Goal: Task Accomplishment & Management: Complete application form

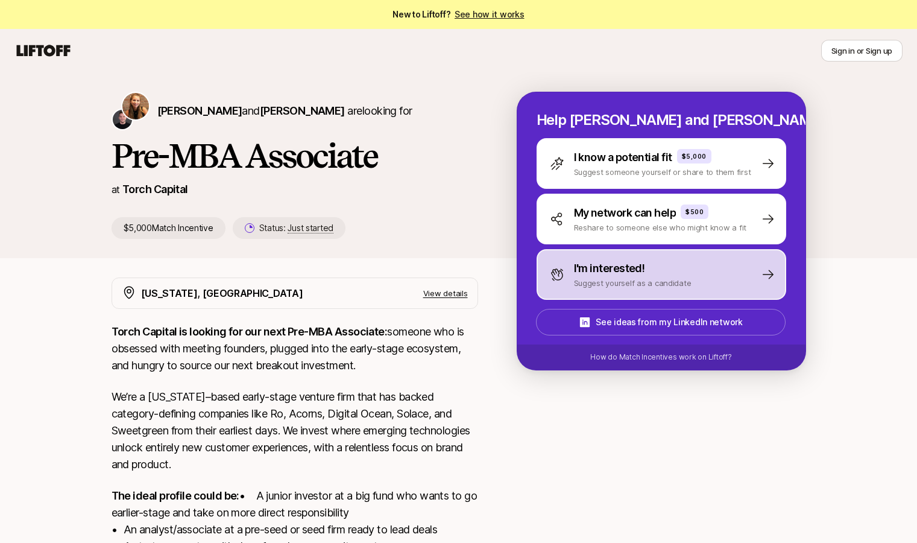
click at [585, 289] on div "I'm interested! Suggest yourself as a candidate" at bounding box center [662, 274] width 250 height 51
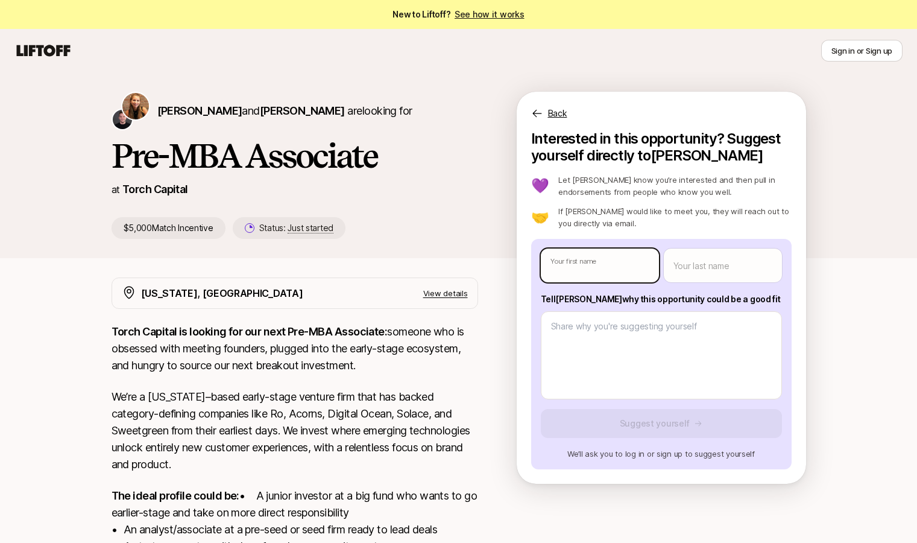
type textarea "x"
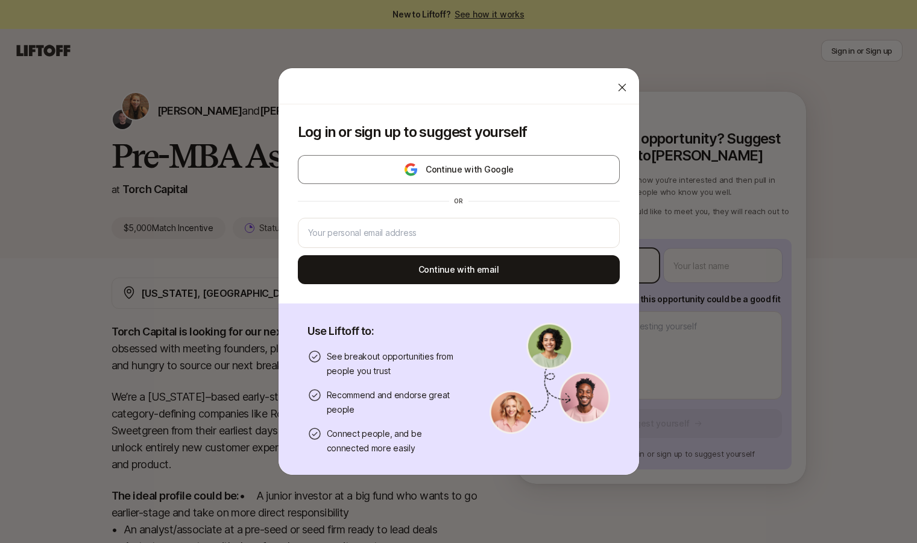
click at [590, 276] on body "New to Liftoff? See how it works Sign in or Sign up Sign in or Sign up [PERSON_…" at bounding box center [458, 271] width 917 height 543
click at [519, 224] on div at bounding box center [459, 233] width 322 height 30
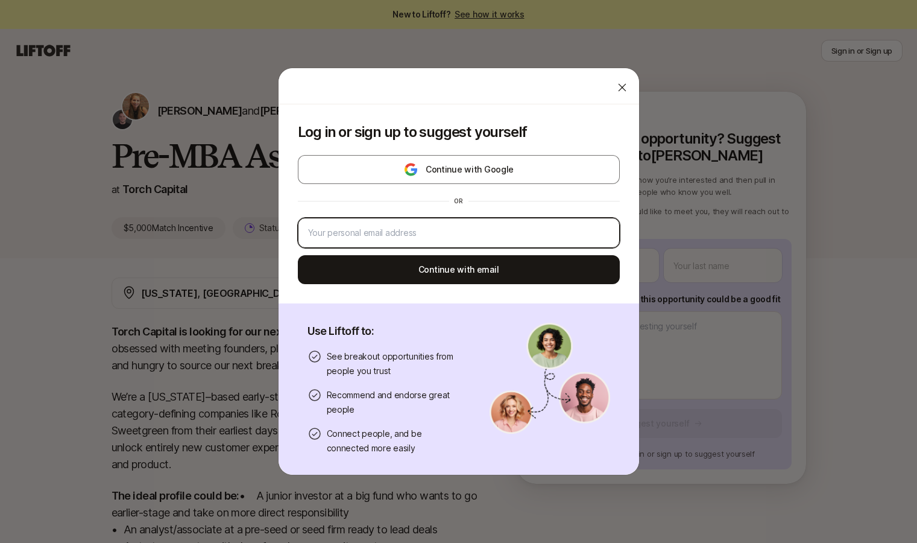
click at [509, 235] on input "email" at bounding box center [458, 232] width 301 height 14
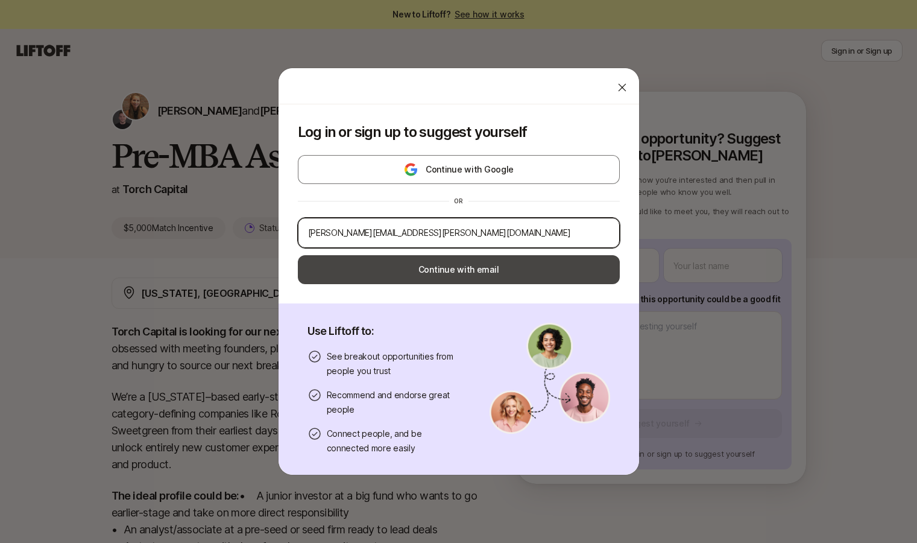
type input "[PERSON_NAME][EMAIL_ADDRESS][PERSON_NAME][DOMAIN_NAME]"
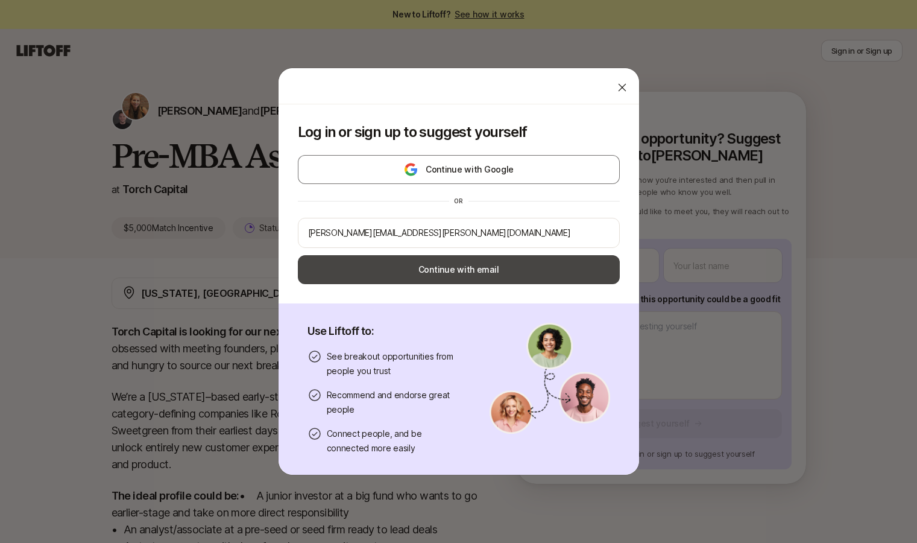
click at [500, 261] on button "Continue with email" at bounding box center [459, 269] width 322 height 29
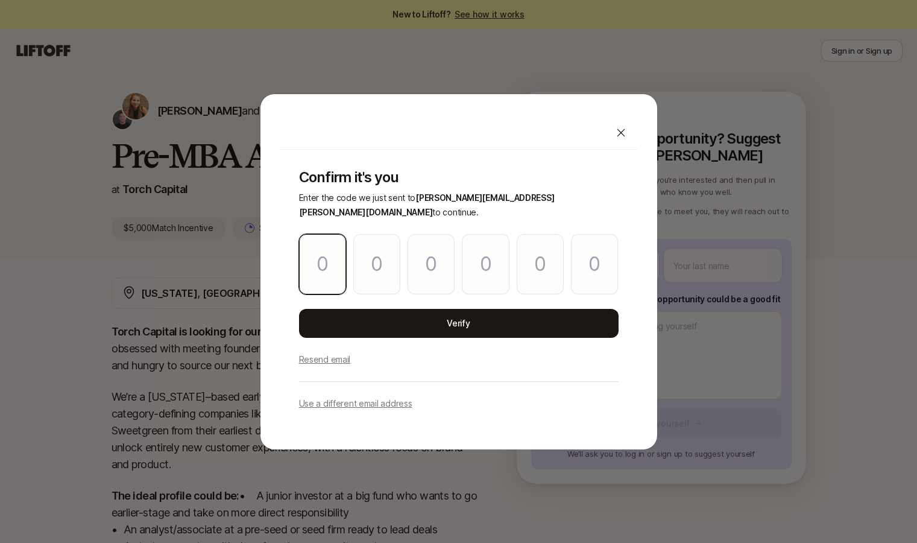
type input "7"
type input "4"
type input "5"
type input "3"
type input "6"
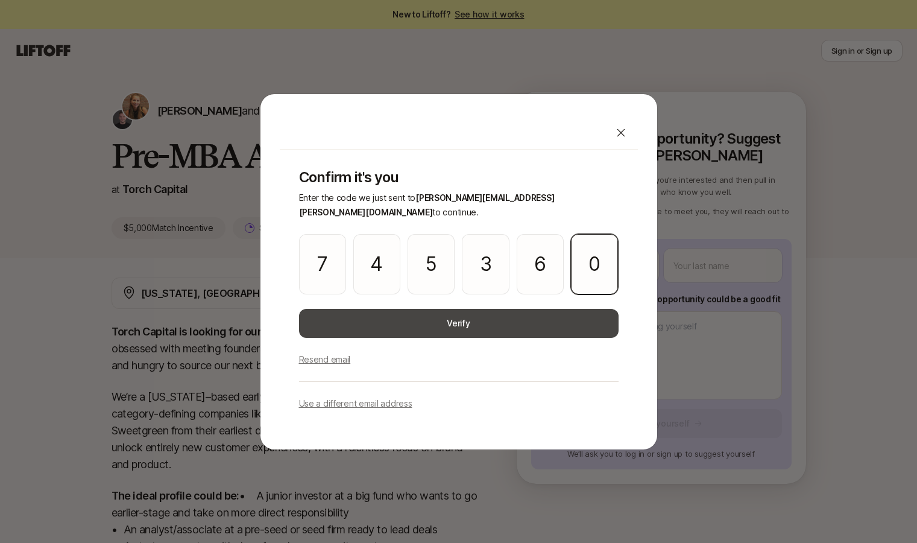
type input "0"
click at [524, 321] on button "Verify" at bounding box center [459, 323] width 320 height 29
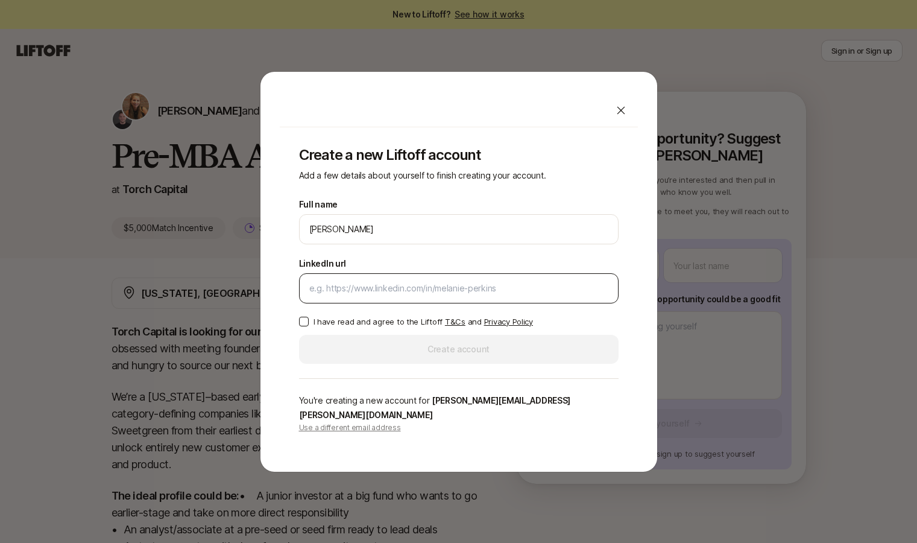
type input "[PERSON_NAME]"
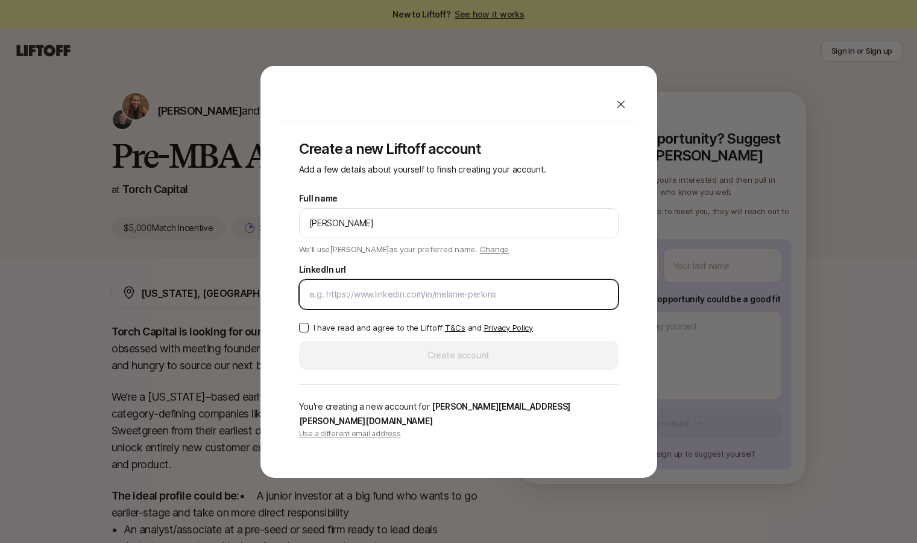
click at [500, 301] on input "LinkedIn url" at bounding box center [458, 294] width 299 height 14
paste input "[URL][DOMAIN_NAME][PERSON_NAME]"
type input "[URL][DOMAIN_NAME][PERSON_NAME]"
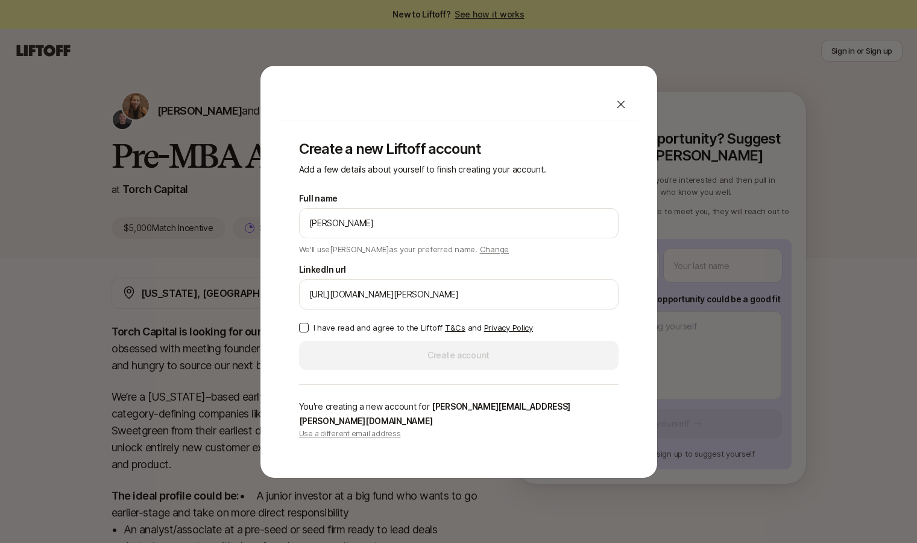
click at [302, 332] on button "I have read and agree to the Liftoff T&Cs and Privacy Policy" at bounding box center [304, 328] width 10 height 10
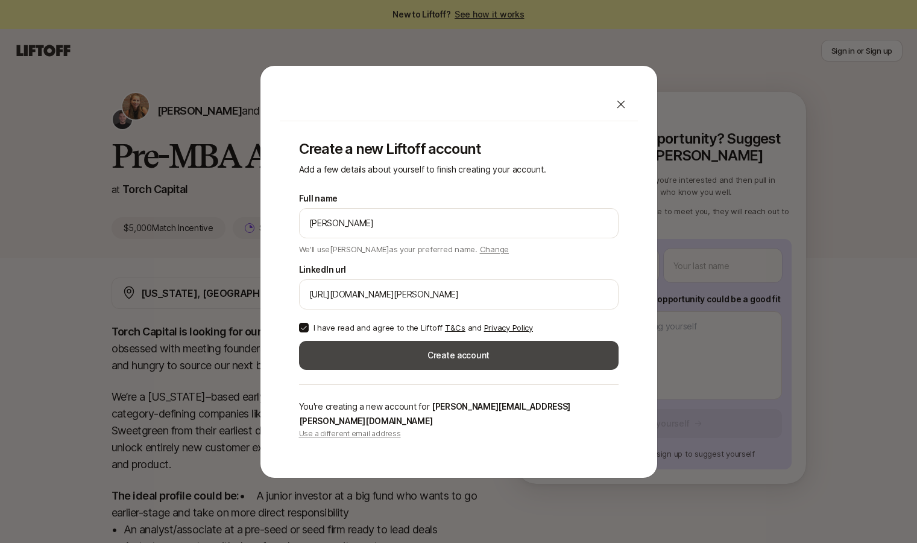
click at [343, 369] on button "Create account" at bounding box center [459, 355] width 320 height 29
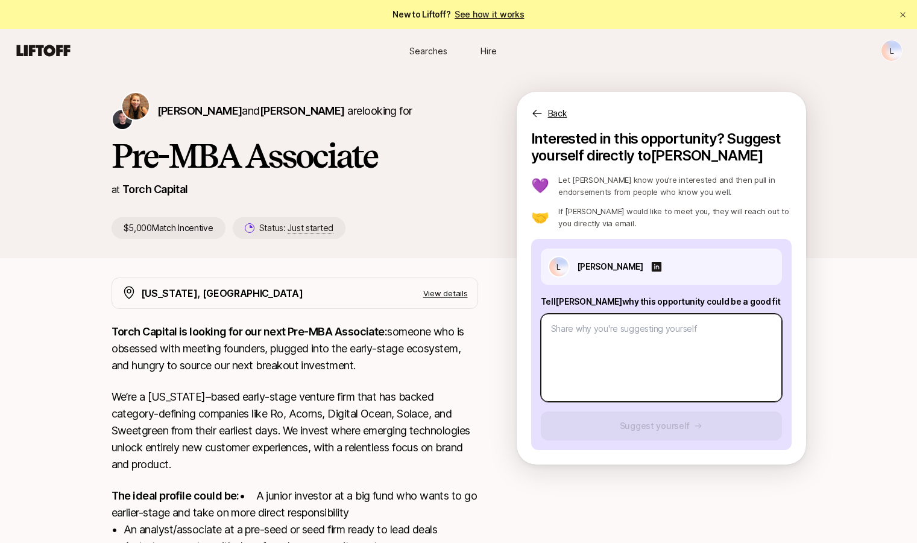
click at [583, 331] on textarea at bounding box center [661, 358] width 241 height 88
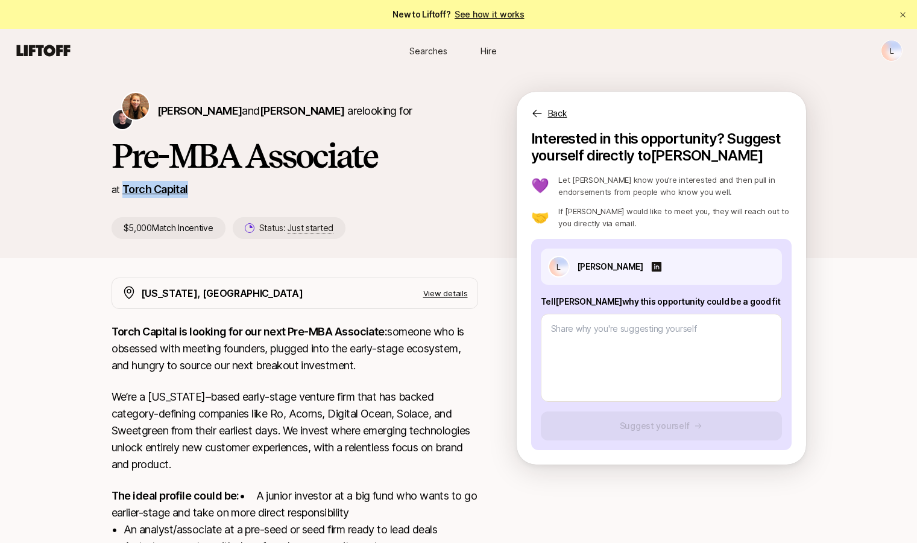
drag, startPoint x: 220, startPoint y: 194, endPoint x: 125, endPoint y: 191, distance: 95.3
click at [125, 191] on div "at Torch Capital" at bounding box center [295, 189] width 367 height 17
copy link "Torch Capital"
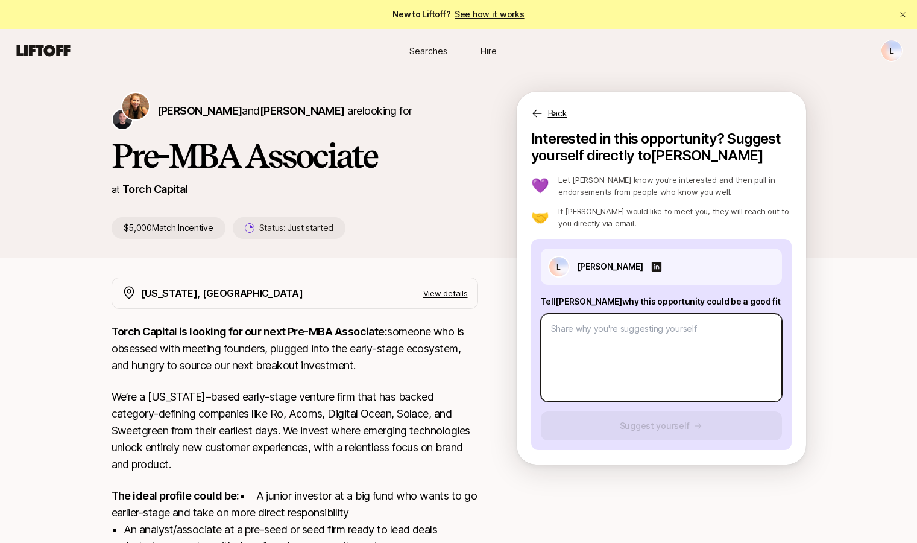
click at [635, 347] on textarea at bounding box center [661, 358] width 241 height 88
type textarea "x"
type textarea "i"
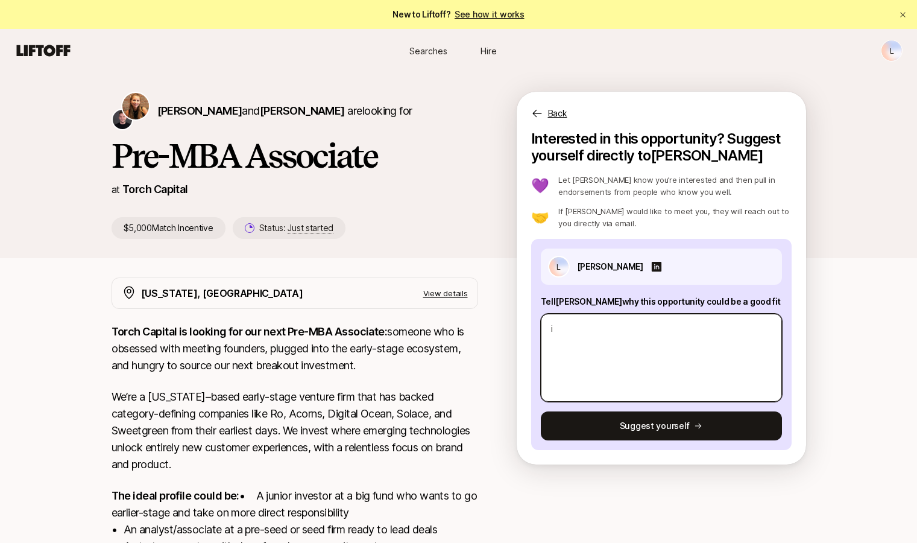
type textarea "x"
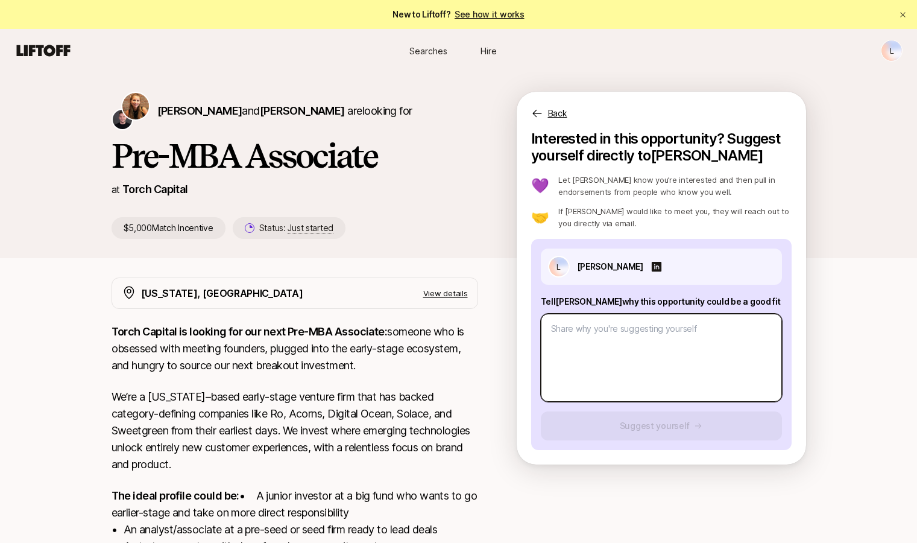
type textarea "x"
type textarea "I"
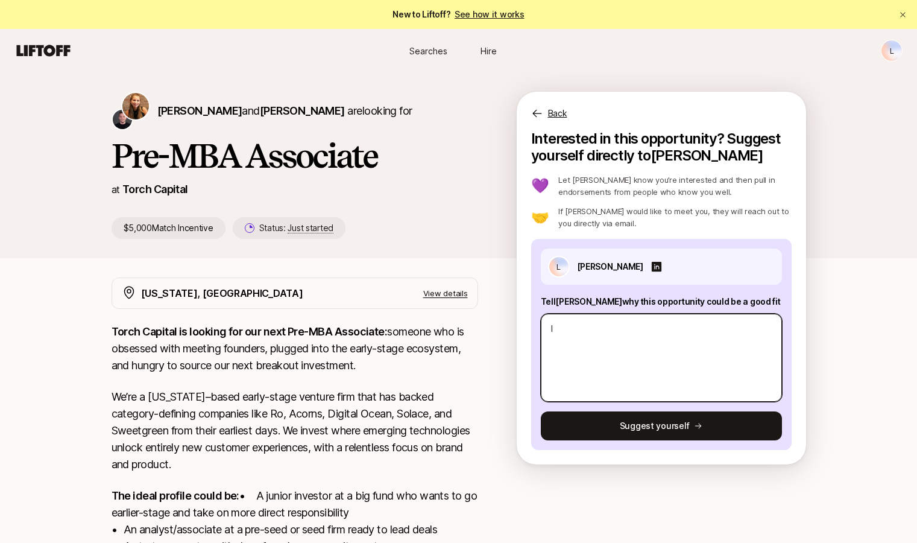
type textarea "x"
type textarea "I"
type textarea "x"
type textarea "I a"
type textarea "x"
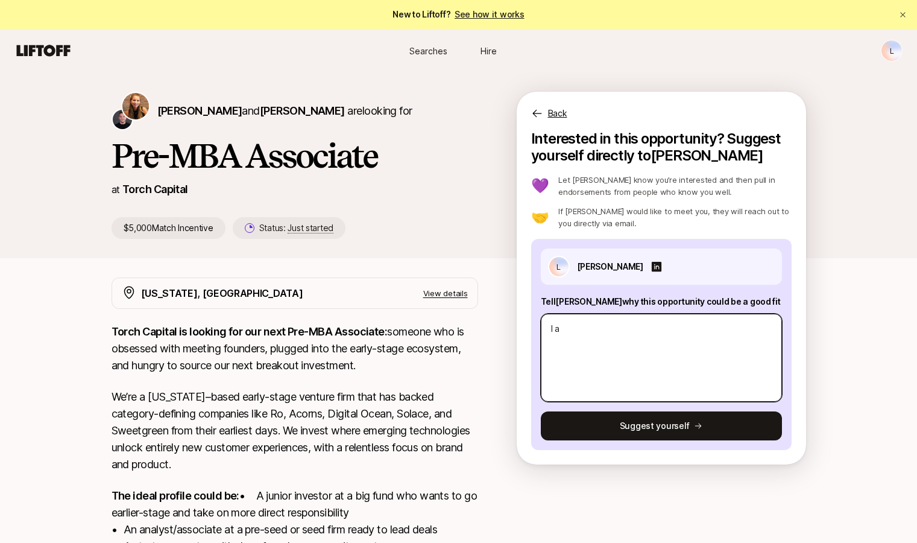
type textarea "I am"
type textarea "x"
type textarea "I am"
type textarea "x"
type textarea "I am a"
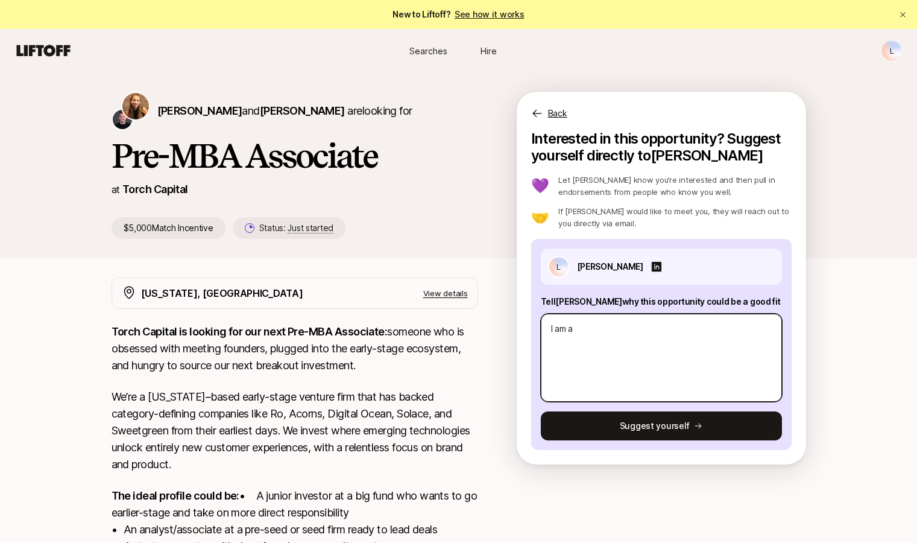
type textarea "x"
type textarea "I am a"
type textarea "x"
type textarea "I am a S"
type textarea "x"
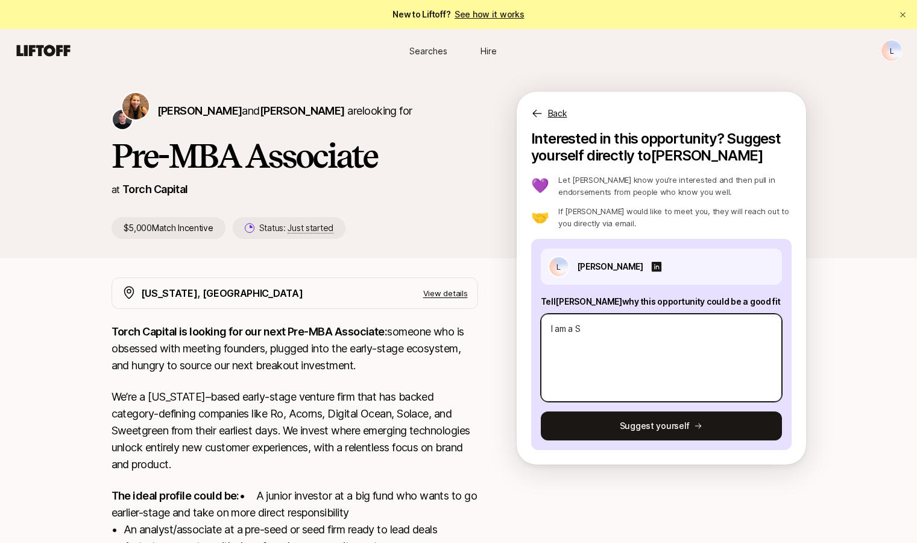
type textarea "I am a ST"
type textarea "x"
type textarea "I am a STE"
type textarea "x"
type textarea "I am a STEM"
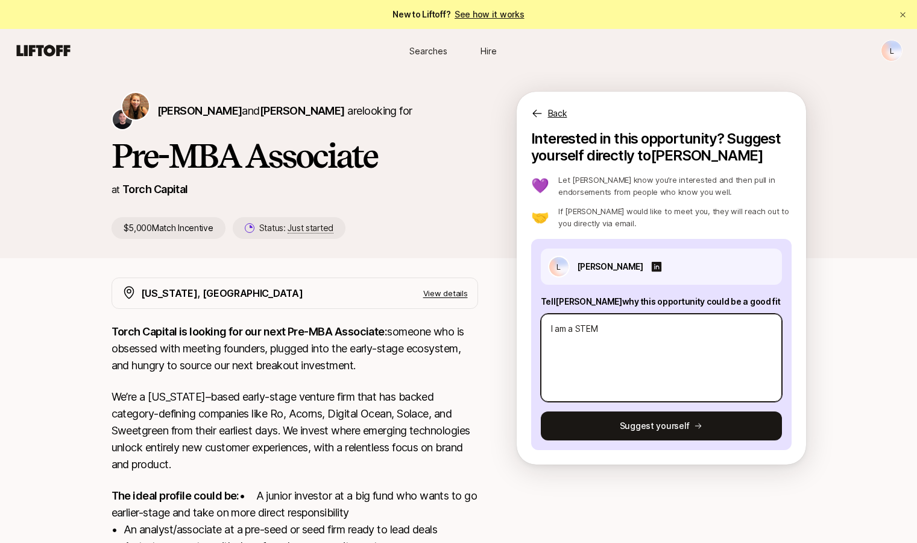
type textarea "x"
type textarea "I am a STEM"
type textarea "x"
type textarea "pI am a STEM"
type textarea "x"
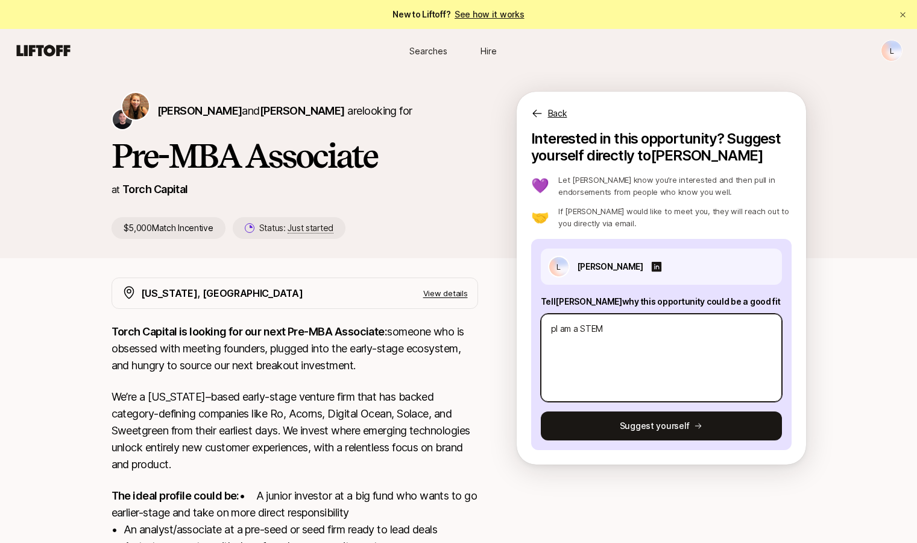
type textarea "phI am a STEM"
type textarea "x"
type textarea "pI am a STEM"
type textarea "x"
type textarea "I am a STEM"
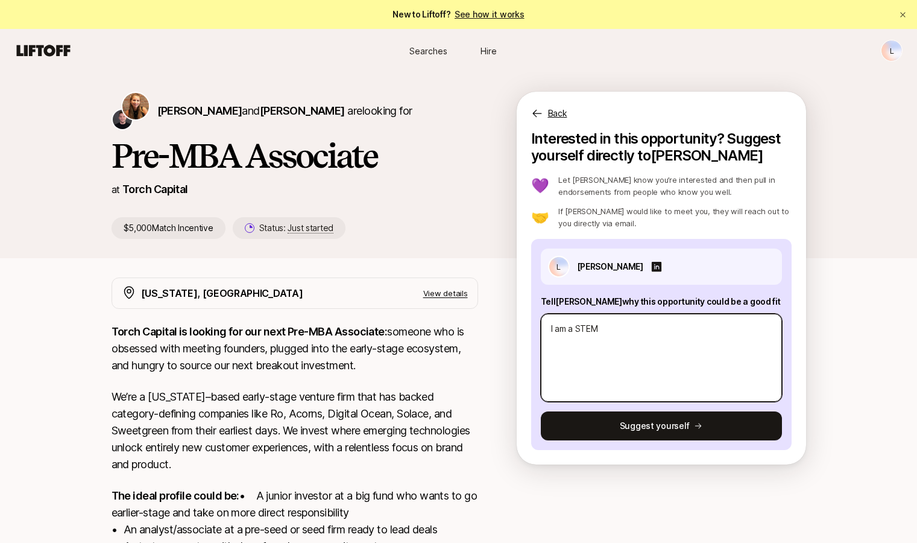
click at [660, 332] on textarea "I am a STEM" at bounding box center [661, 358] width 241 height 88
type textarea "x"
type textarea "I am a STEM P"
type textarea "x"
type textarea "I am a STEM Ph"
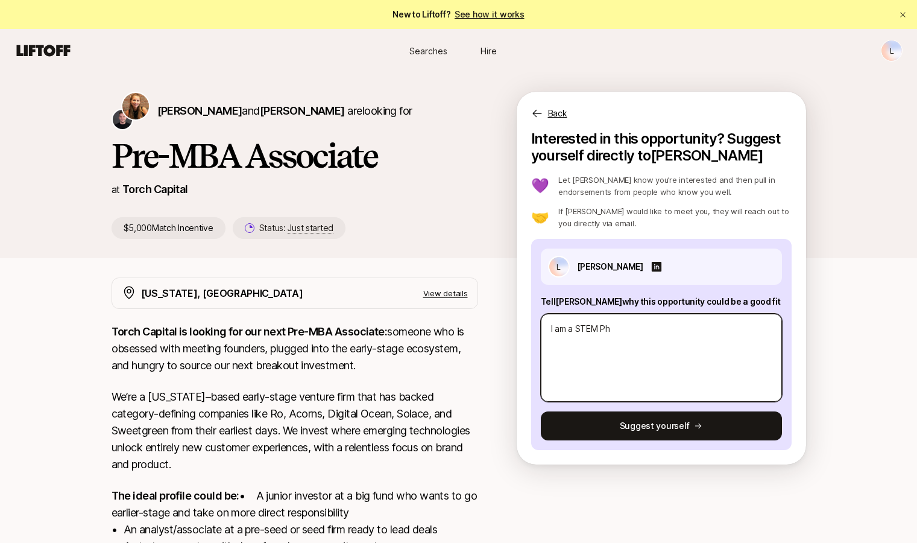
type textarea "x"
type textarea "I am a STEM PhD"
type textarea "x"
type textarea "I am a STEM PhD"
type textarea "x"
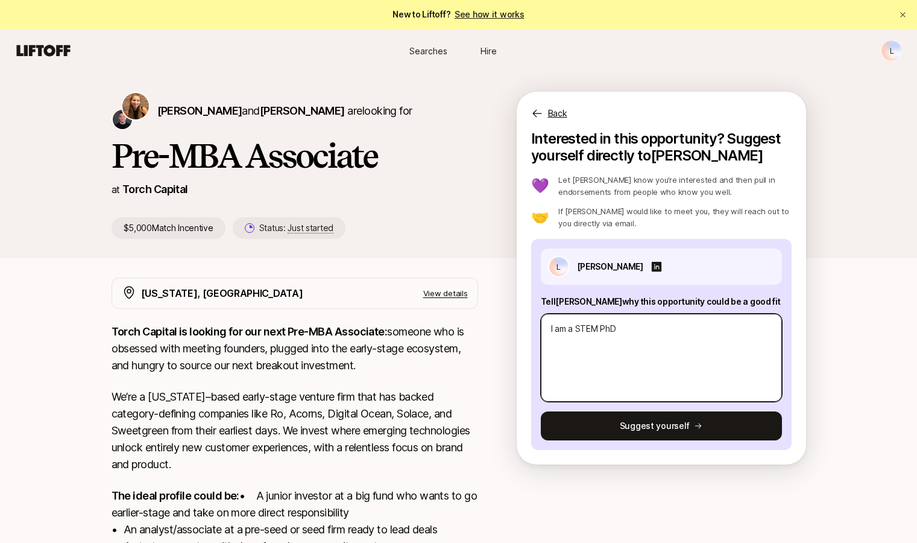
type textarea "I am a STEM PhD w"
type textarea "x"
type textarea "I am a STEM PhD wi"
type textarea "x"
type textarea "I am a STEM PhD wit"
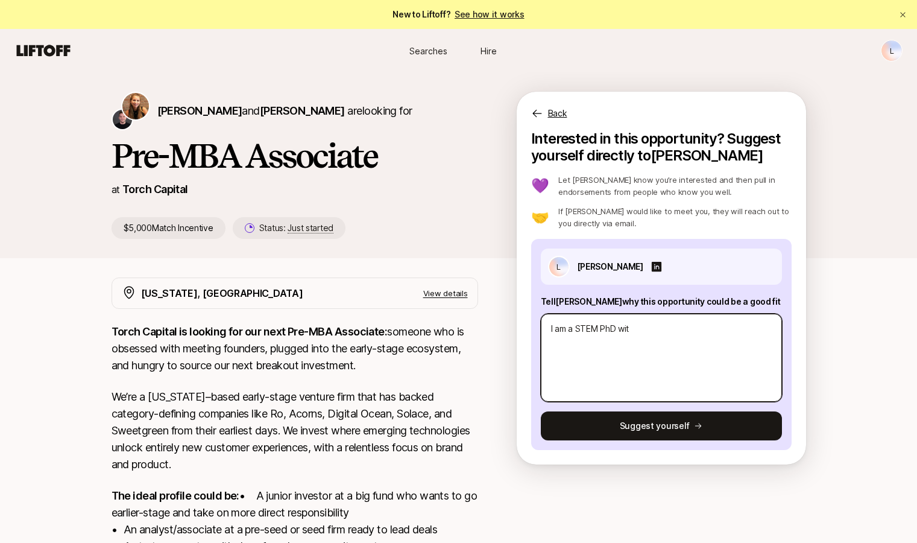
type textarea "x"
type textarea "I am a STEM PhD with"
type textarea "x"
type textarea "I am a STEM PhD with"
type textarea "x"
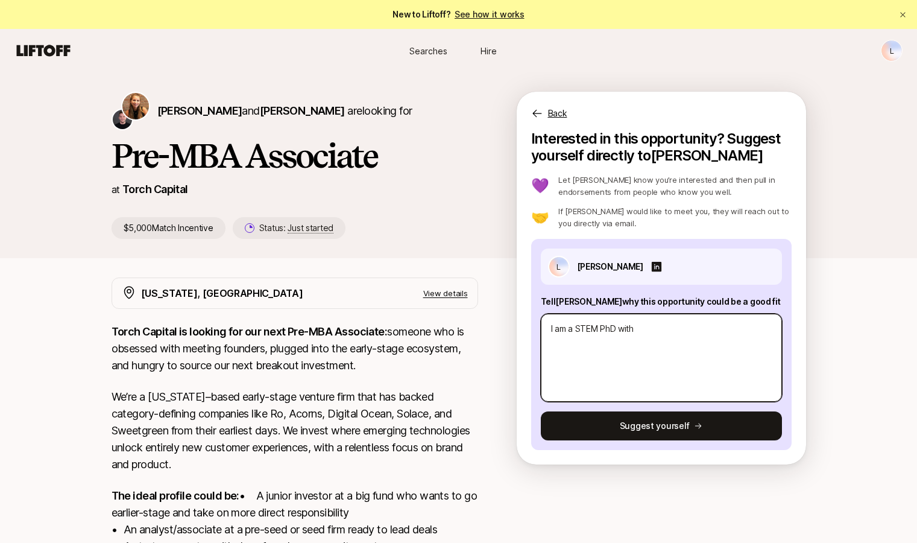
type textarea "I am a STEM PhD with v"
type textarea "x"
type textarea "I am a STEM PhD with"
type textarea "x"
type textarea "I am a STEM PhD with a"
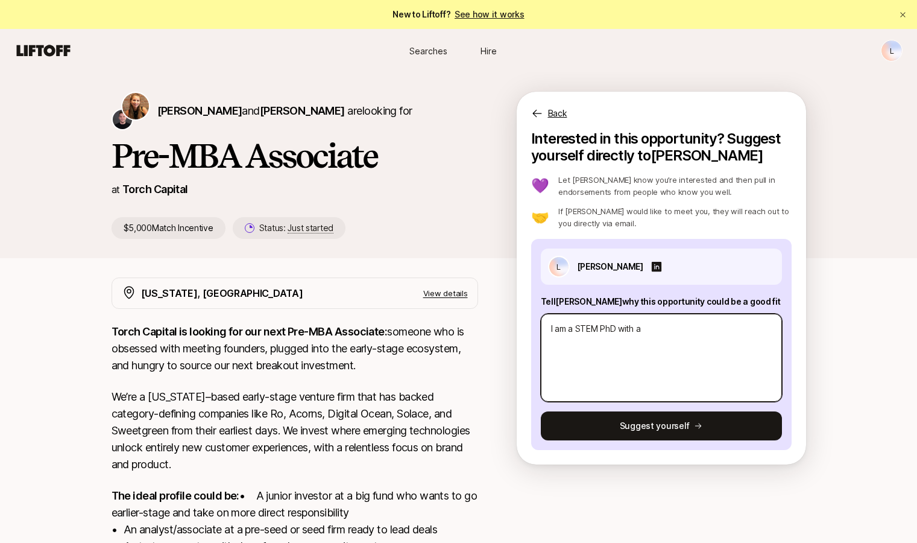
type textarea "x"
type textarea "I am a STEM PhD with a v"
type textarea "x"
type textarea "I am a STEM PhD with a ven"
type textarea "x"
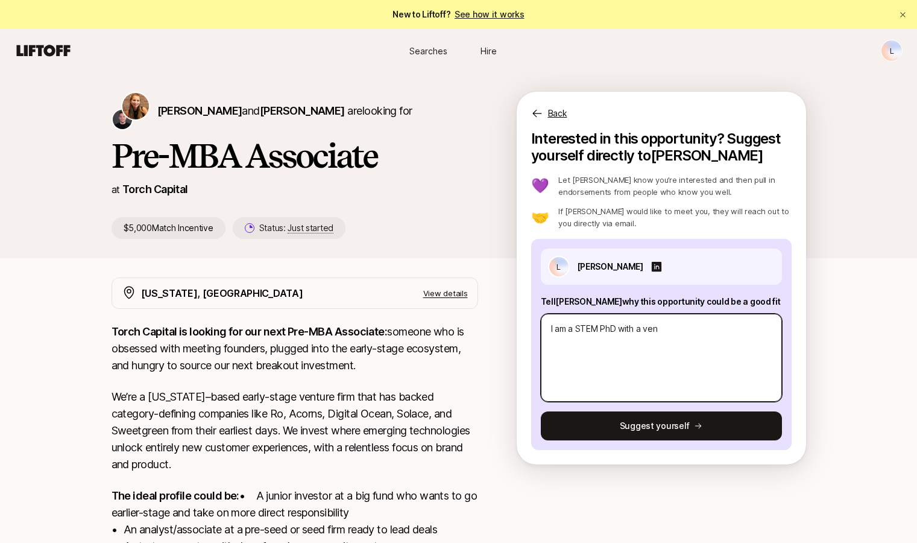
type textarea "I am a STEM PhD with a vent"
type textarea "x"
type textarea "I am a STEM PhD with a ventu"
type textarea "x"
type textarea "I am a STEM PhD with a ventur"
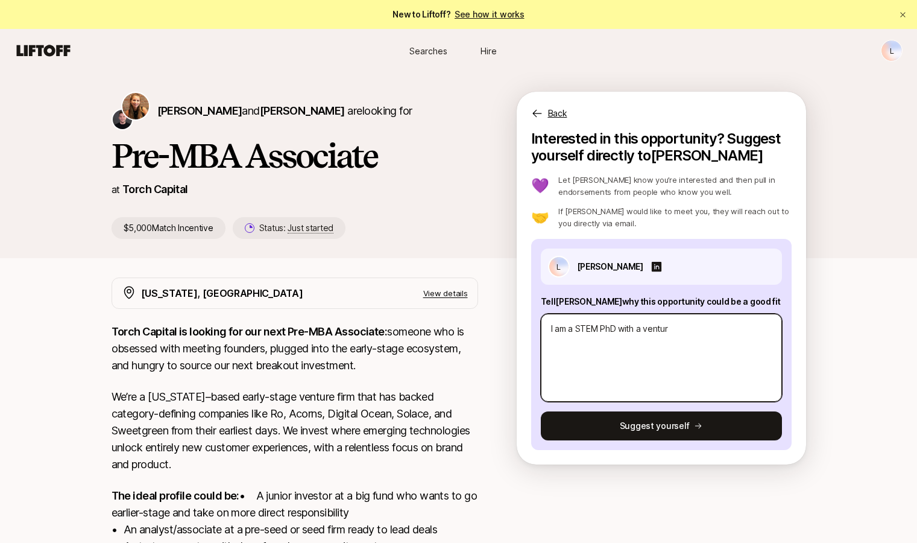
type textarea "x"
type textarea "I am a STEM PhD with a venture"
type textarea "x"
type textarea "I am a STEM PhD with a venture"
type textarea "x"
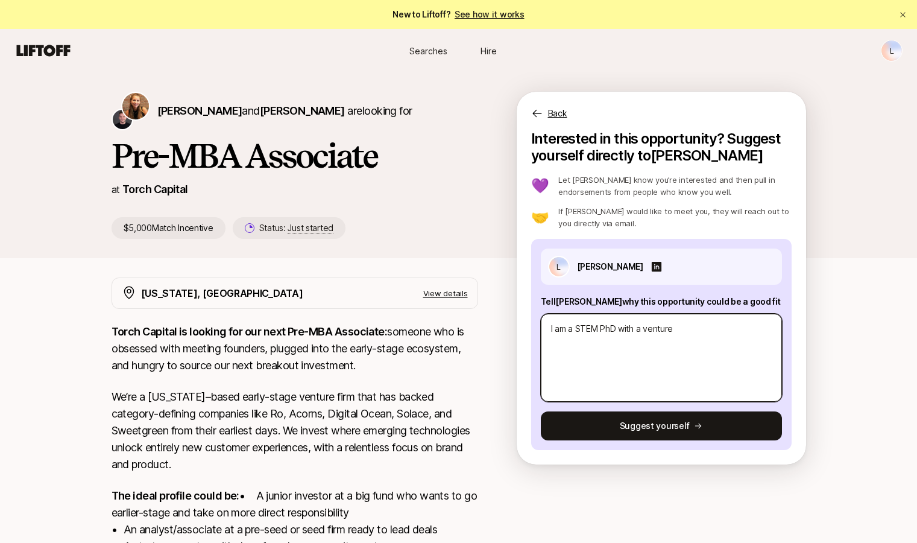
type textarea "I am a STEM PhD with a venture f"
type textarea "x"
type textarea "I am a STEM PhD with a venture fe"
type textarea "x"
type textarea "I am a STEM PhD with a venture fel"
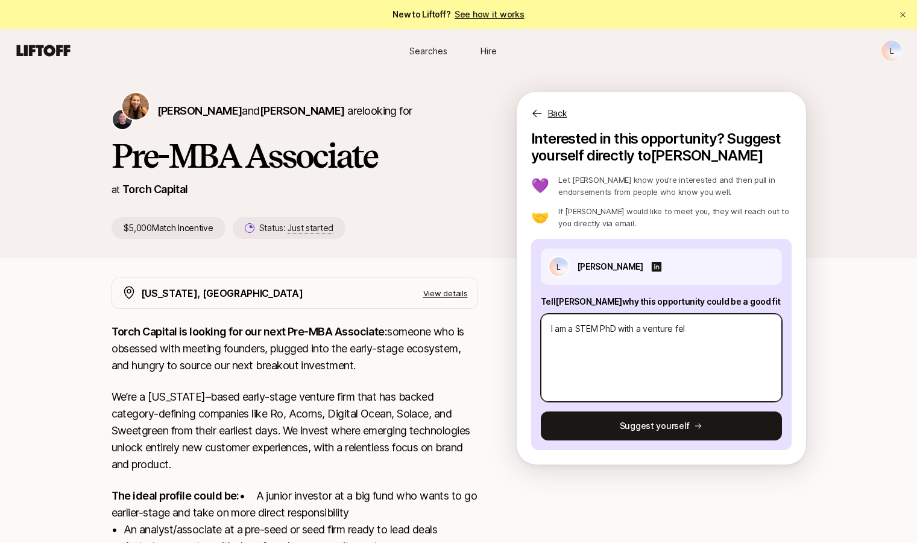
type textarea "x"
type textarea "I am a STEM PhD with a venture fell"
type textarea "x"
type textarea "I am a STEM PhD with a venture fello"
type textarea "x"
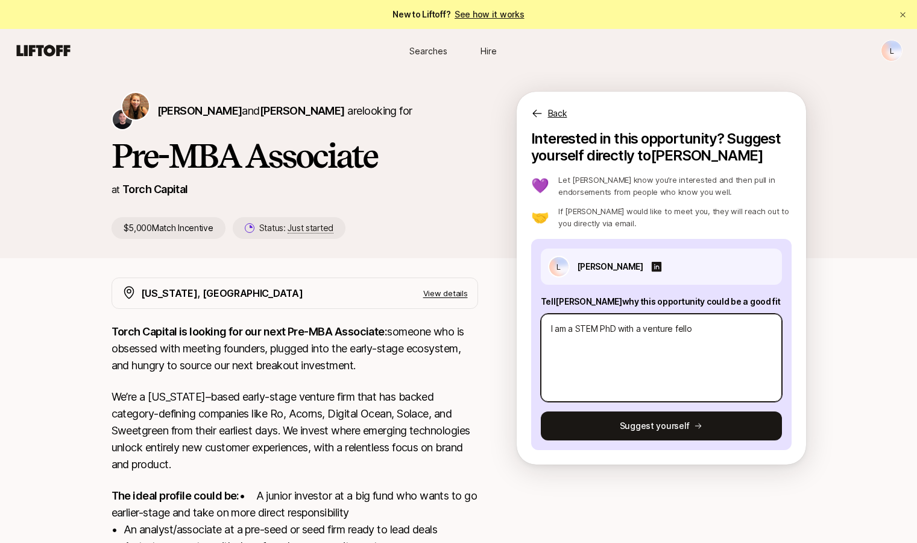
type textarea "I am a STEM PhD with a venture fellow"
type textarea "x"
type textarea "I am a STEM PhD with a venture fellowh"
type textarea "x"
type textarea "I am a STEM PhD with a venture fellow"
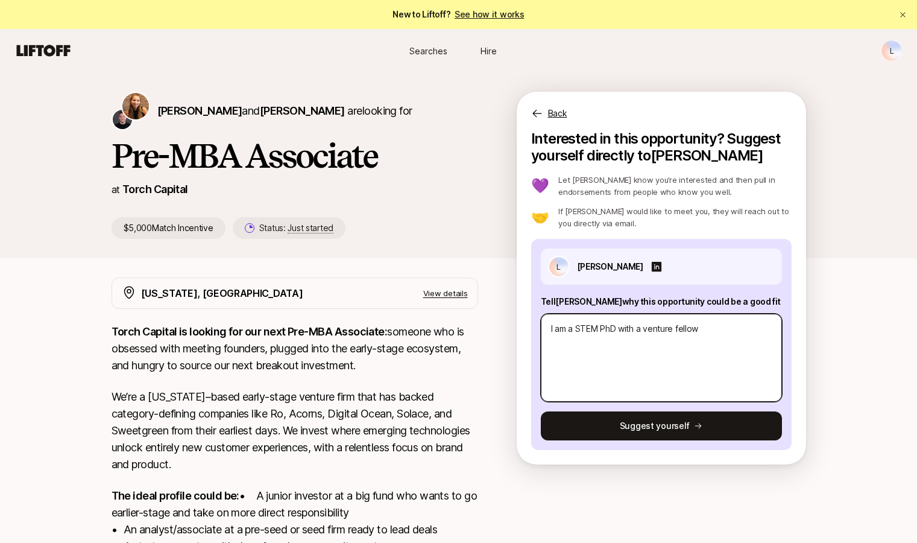
type textarea "x"
type textarea "I am a STEM PhD with a venture fellows"
type textarea "x"
type textarea "I am a STEM PhD with a venture fellowsh"
type textarea "x"
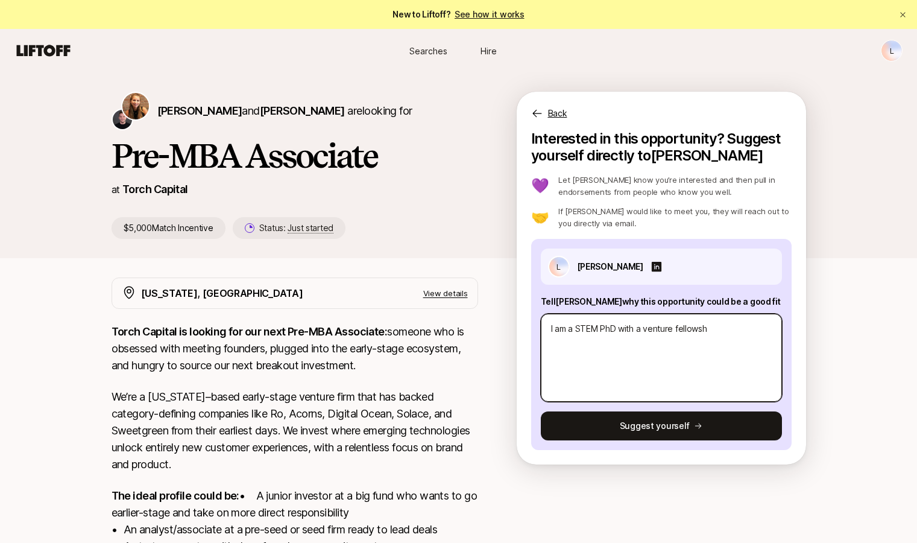
type textarea "I am a STEM PhD with a venture fellowshi"
type textarea "x"
type textarea "I am a STEM PhD with a venture fellowship"
type textarea "x"
type textarea "I am a STEM PhD with a venture fellowship"
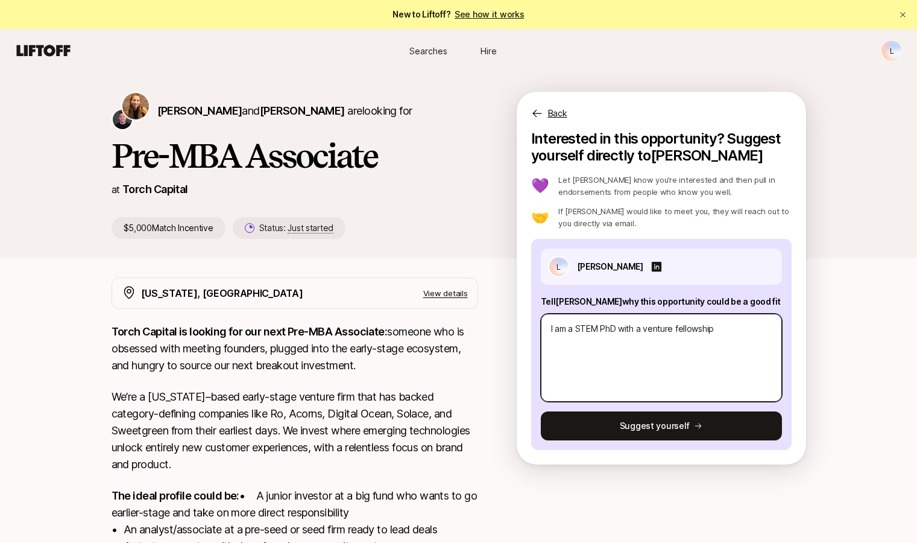
type textarea "x"
type textarea "I am a STEM PhD with a venture fellowship a"
type textarea "x"
type textarea "I am a STEM PhD with a venture fellowship an"
type textarea "x"
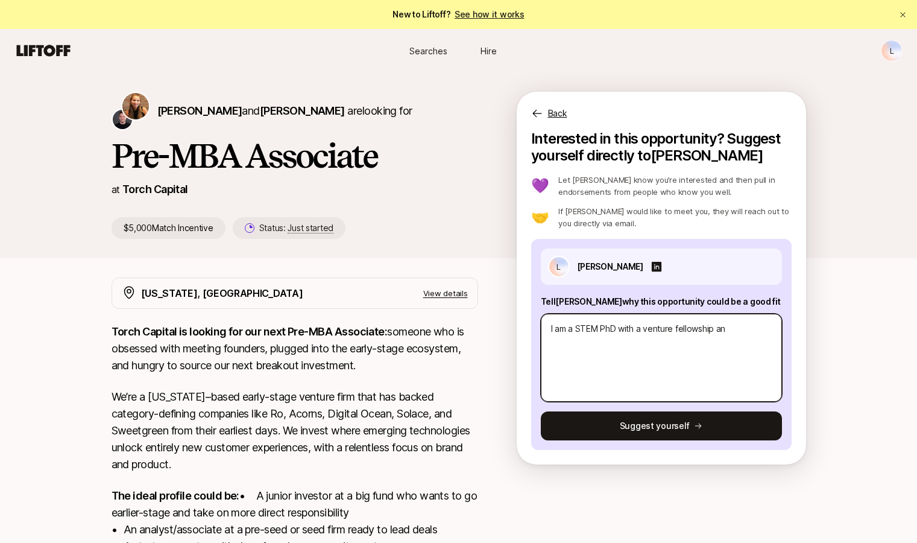
type textarea "I am a STEM PhD with a venture fellowship and"
type textarea "x"
type textarea "I am a STEM PhD with a venture fellowship and"
type textarea "x"
type textarea "I am a STEM PhD with a venture fellowship and an"
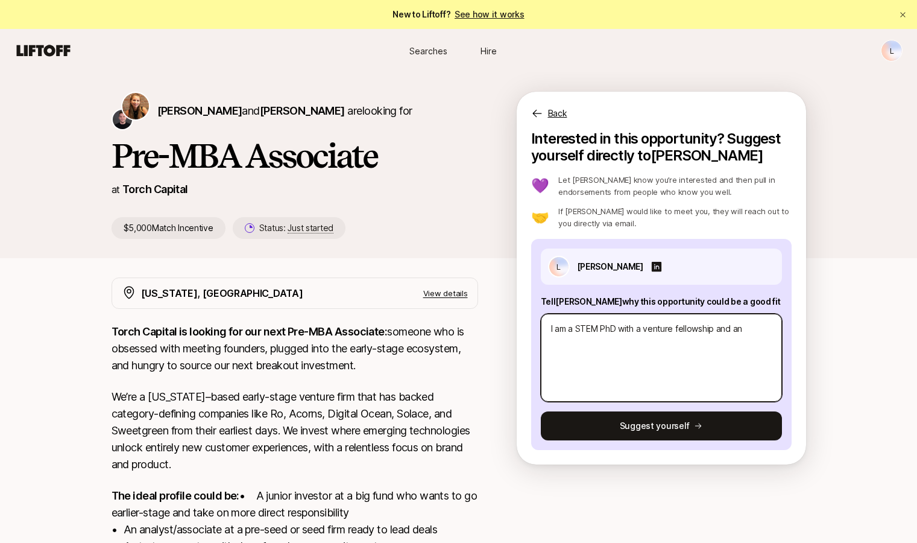
type textarea "x"
type textarea "I am a STEM PhD with a venture fellowship and ang"
type textarea "x"
type textarea "I am a STEM PhD with a venture fellowship and ange"
type textarea "x"
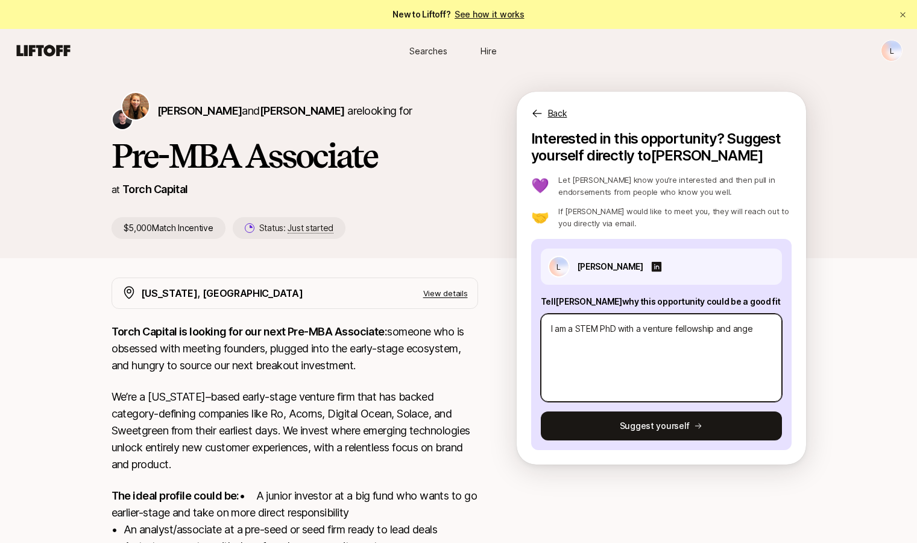
type textarea "I am a STEM PhD with a venture fellowship and angel"
type textarea "x"
type textarea "I am a STEM PhD with a venture fellowship and angel"
type textarea "x"
type textarea "I am a STEM PhD with a venture fellowship and [PERSON_NAME]"
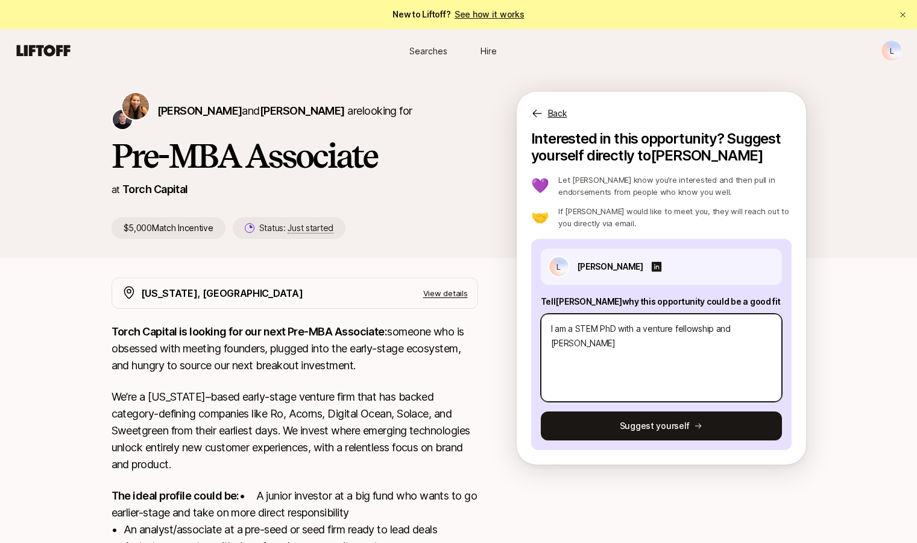
type textarea "x"
type textarea "I am a STEM PhD with a venture fellowship and angel in"
type textarea "x"
type textarea "I am a STEM PhD with a venture fellowship and angel inve"
type textarea "x"
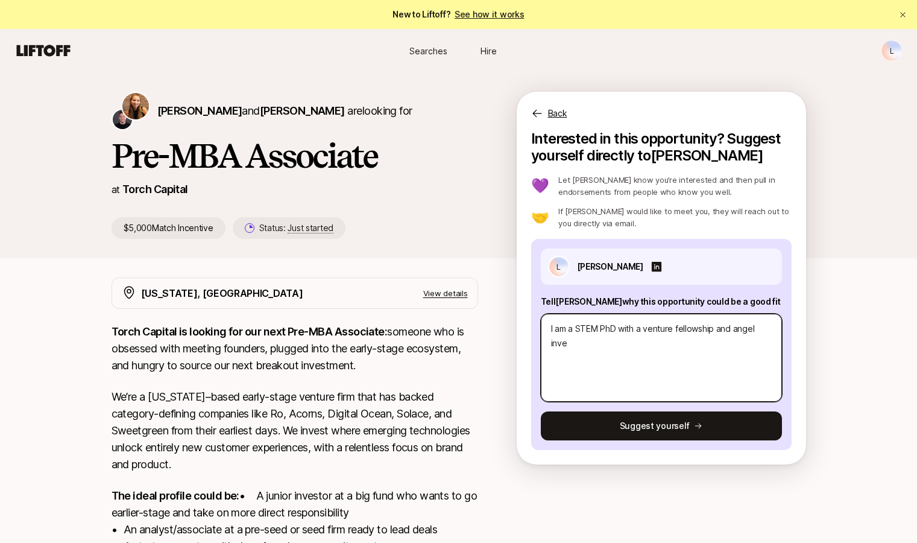
type textarea "I am a STEM PhD with a venture fellowship and angel inves"
type textarea "x"
type textarea "I am a STEM PhD with a venture fellowship and angel invest"
type textarea "x"
type textarea "I am a STEM PhD with a venture fellowship and angel investin"
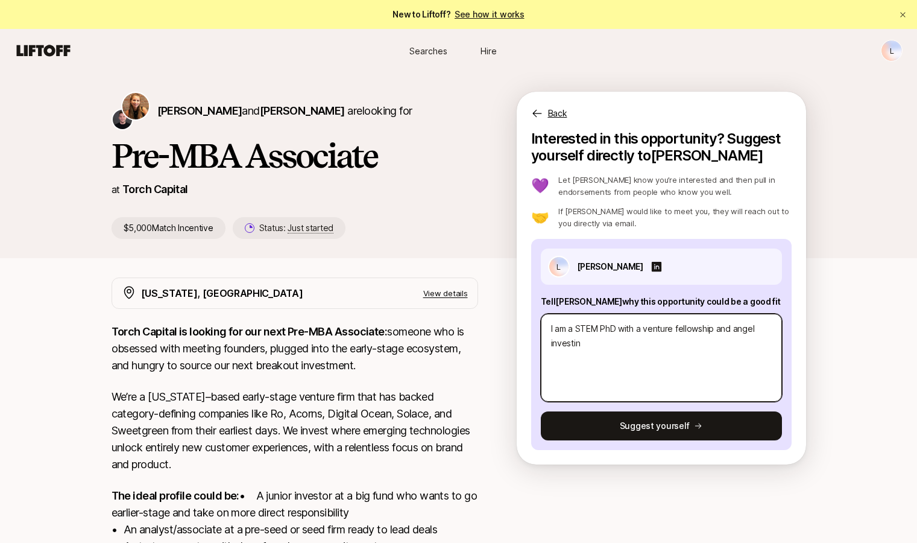
type textarea "x"
type textarea "I am a STEM PhD with a venture fellowship and angel investing"
type textarea "x"
type textarea "I am a STEM PhD with a venture fellowship and angel investing"
type textarea "x"
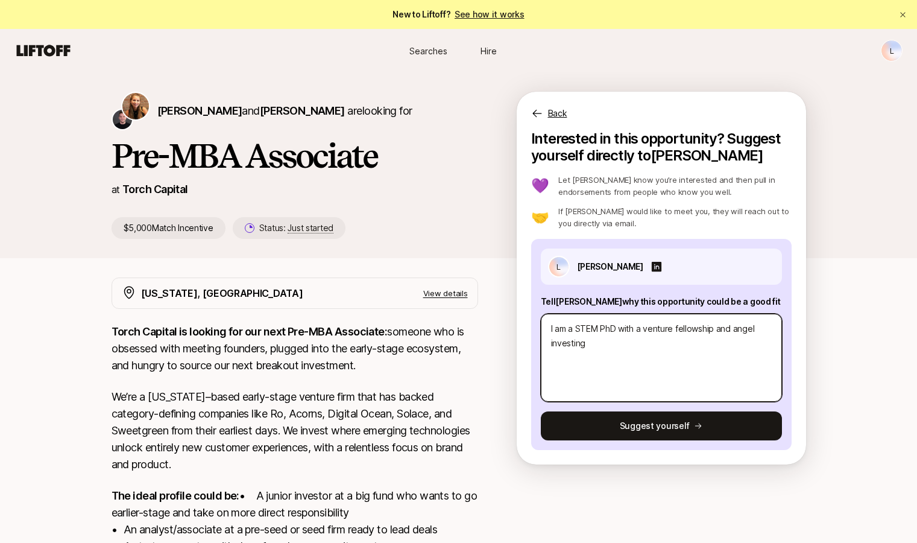
type textarea "I am a STEM PhD with a venture fellowship and angel investing g"
type textarea "x"
type textarea "I am a STEM PhD with a venture fellowship and angel investing gr"
type textarea "x"
type textarea "I am a STEM PhD with a venture fellowship and angel investing gro"
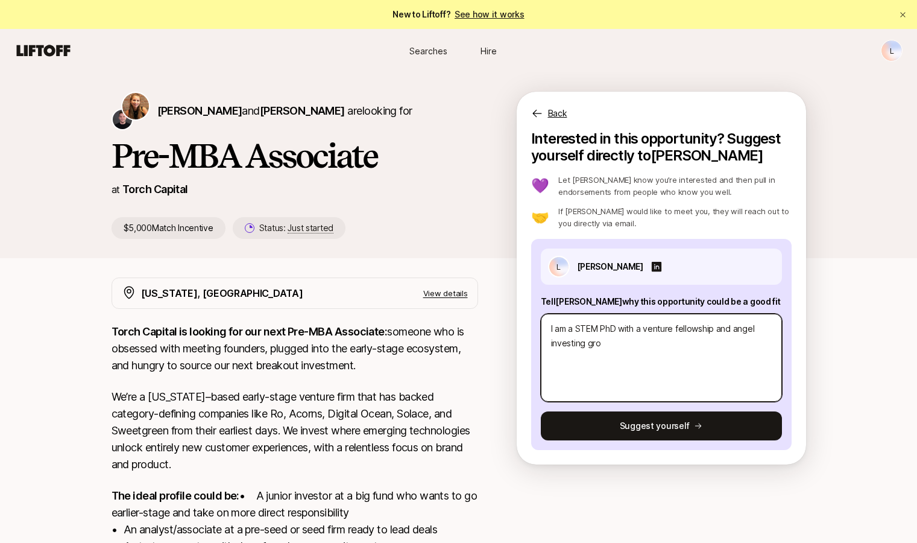
type textarea "x"
type textarea "I am a STEM PhD with a venture fellowship and angel investing grou"
type textarea "x"
type textarea "I am a STEM PhD with a venture fellowship and angel investing group"
type textarea "x"
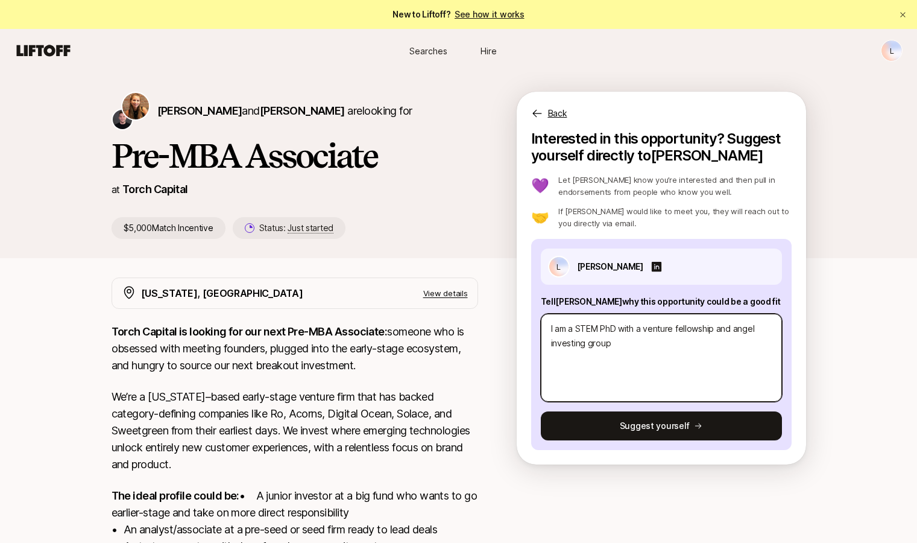
type textarea "I am a STEM PhD with a venture fellowship and angel investing group"
type textarea "x"
type textarea "I am a STEM PhD with a venture fellowship and angel investing group e"
type textarea "x"
type textarea "I am a STEM PhD with a venture fellowship and angel investing group ex"
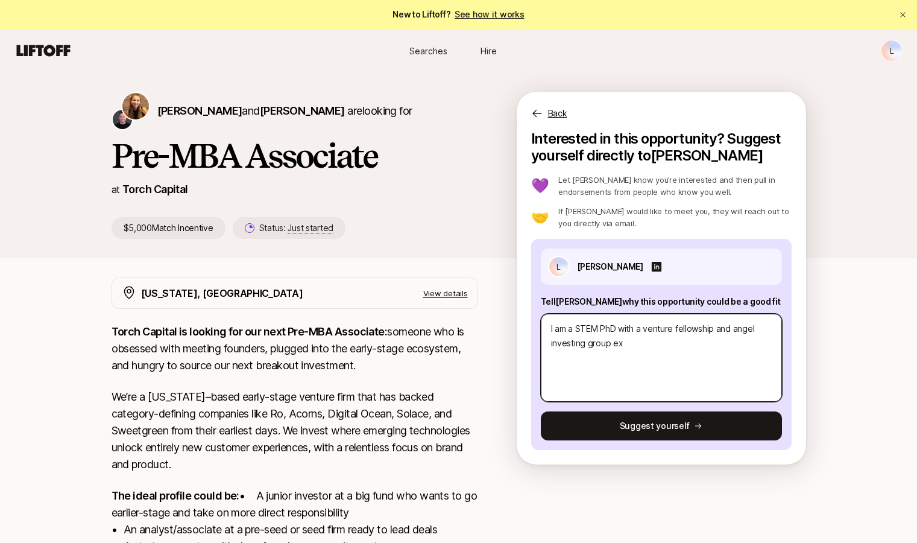
type textarea "x"
type textarea "I am a STEM PhD with a venture fellowship and angel investing group exp"
type textarea "x"
type textarea "I am a STEM PhD with a venture fellowship and angel investing group expe"
type textarea "x"
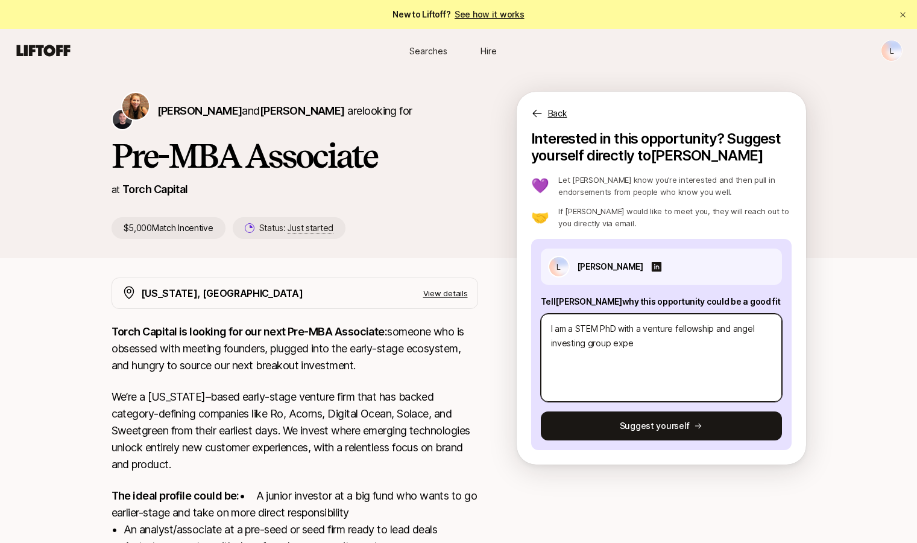
type textarea "I am a STEM PhD with a venture fellowship and angel investing group exper"
type textarea "x"
type textarea "I am a STEM PhD with a venture fellowship and angel investing group experie"
type textarea "x"
type textarea "I am a STEM PhD with a venture fellowship and angel investing group experien"
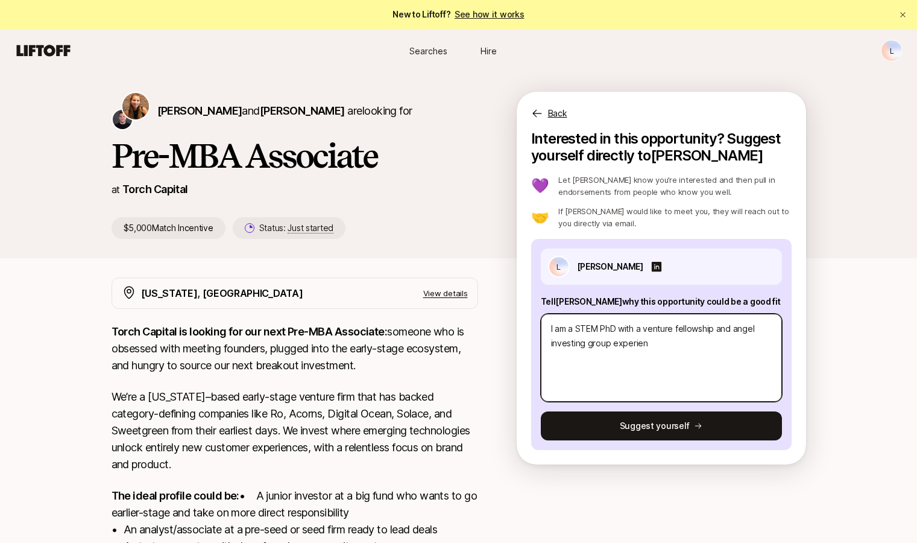
type textarea "x"
type textarea "I am a STEM PhD with a venture fellowship and angel investing group experienc"
type textarea "x"
type textarea "I am a STEM PhD with a venture fellowship and angel investing group experience"
type textarea "x"
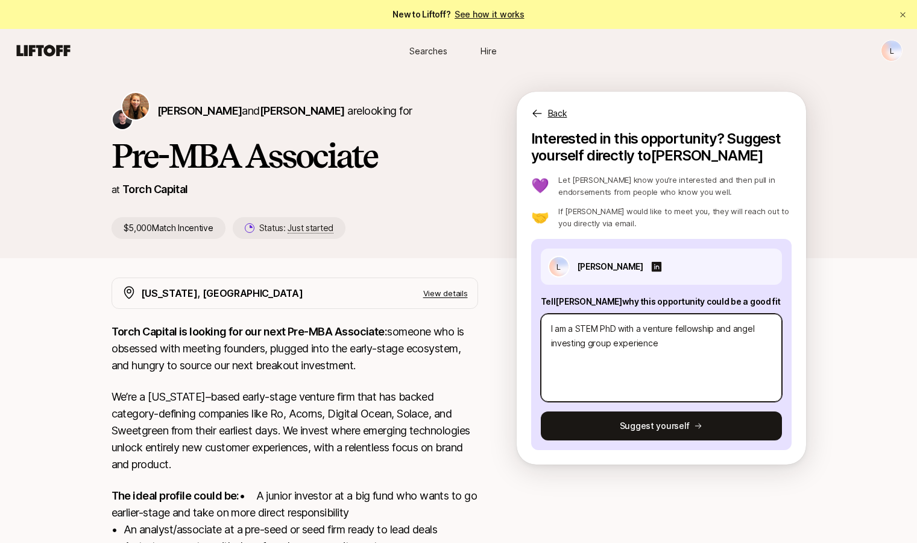
type textarea "I am a STEM PhD with a venture fellowship and angel investing group experience."
type textarea "x"
type textarea "I am a STEM PhD with a venture fellowship and angel investing group experience."
type textarea "x"
type textarea "I am a STEM PhD with a venture fellowship and angel investing group experience.…"
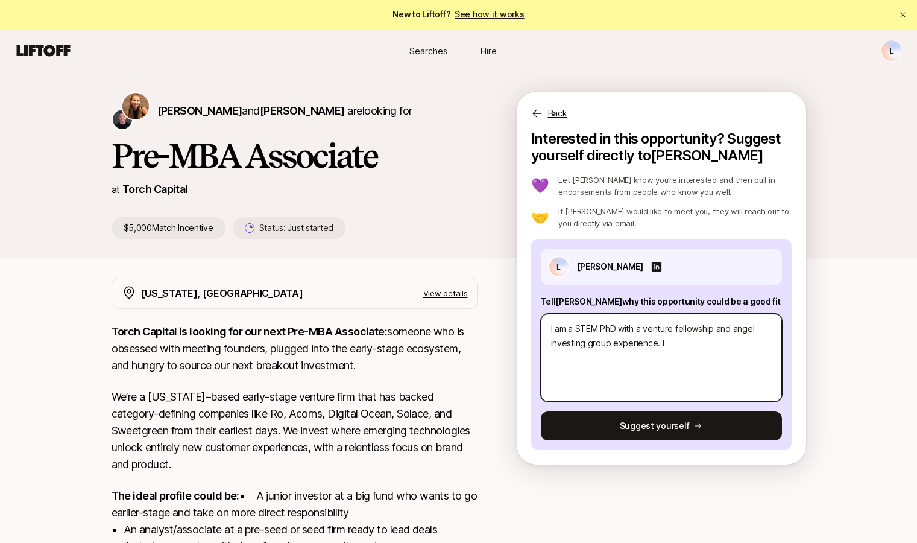
type textarea "x"
type textarea "I am a STEM PhD with a venture fellowship and angel investing group experience.…"
type textarea "x"
type textarea "I am a STEM PhD with a venture fellowship and angel investing group experience.…"
type textarea "x"
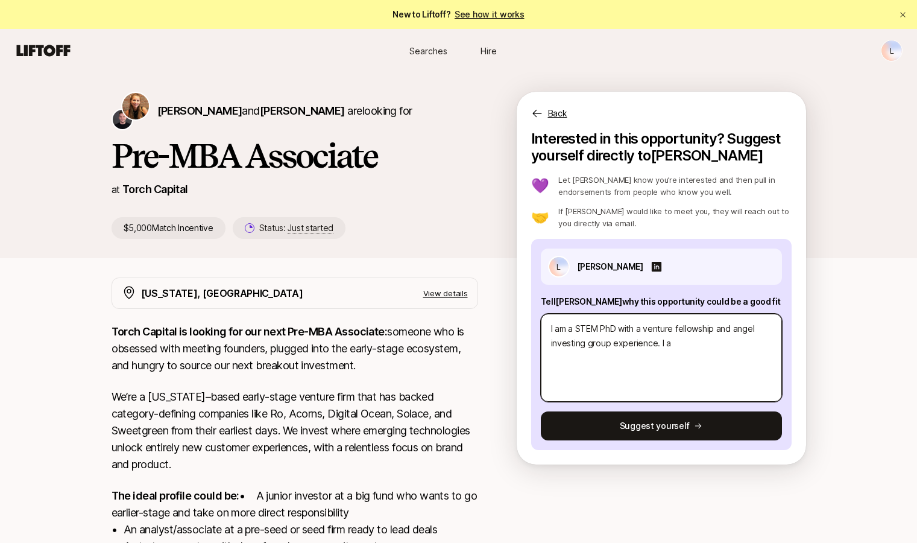
type textarea "I am a STEM PhD with a venture fellowship and angel investing group experience.…"
type textarea "x"
type textarea "I am a STEM PhD with a venture fellowship and angel investing group experience.…"
type textarea "x"
type textarea "I am a STEM PhD with a venture fellowship and angel investing group experience.…"
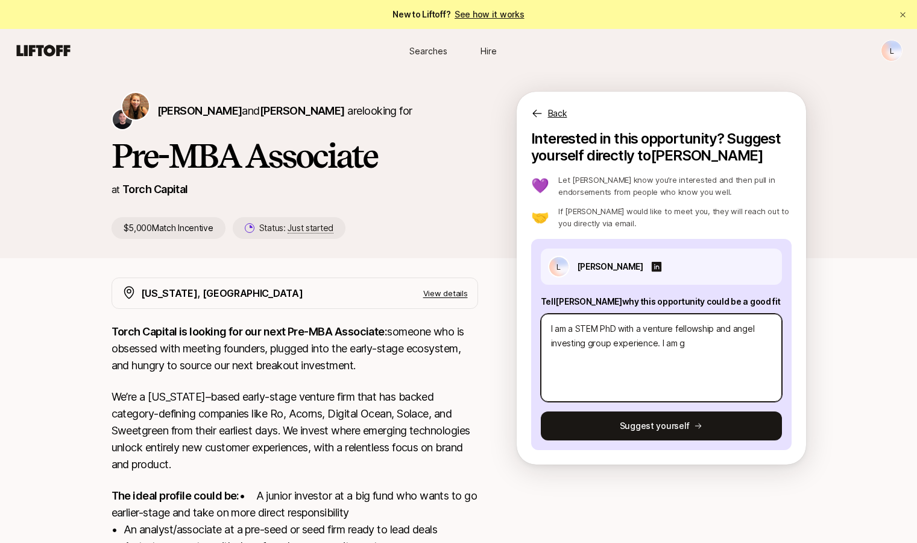
type textarea "x"
type textarea "I am a STEM PhD with a venture fellowship and angel investing group experience.…"
type textarea "x"
type textarea "I am a STEM PhD with a venture fellowship and angel investing group experience.…"
type textarea "x"
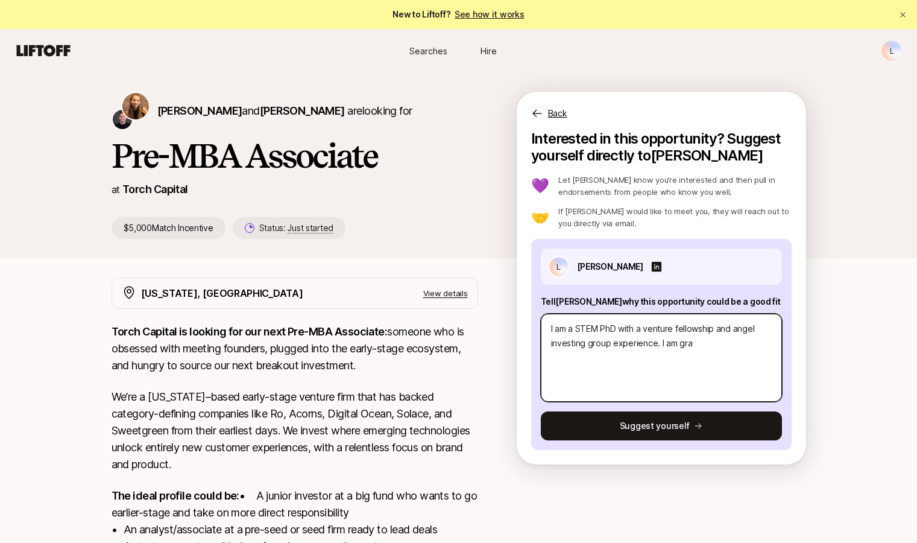
type textarea "I am a STEM PhD with a venture fellowship and angel investing group experience.…"
type textarea "x"
type textarea "I am a STEM PhD with a venture fellowship and angel investing group experience.…"
type textarea "x"
type textarea "I am a STEM PhD with a venture fellowship and angel investing group experience.…"
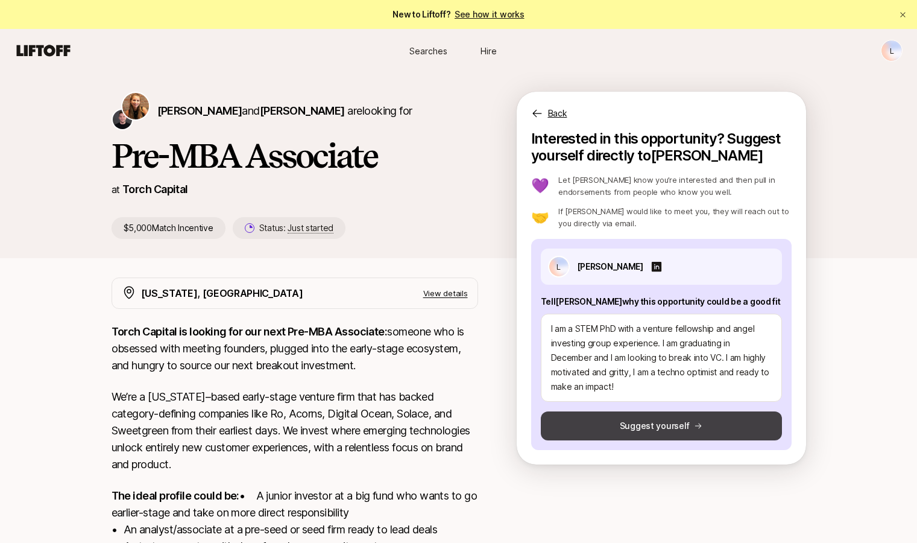
click at [619, 426] on button "Suggest yourself" at bounding box center [661, 425] width 241 height 29
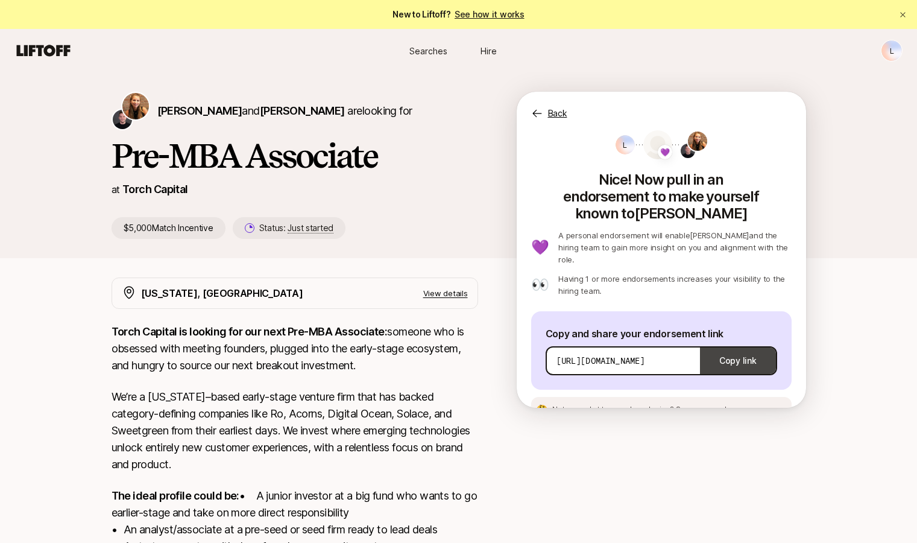
click at [722, 344] on button "Copy link" at bounding box center [737, 361] width 75 height 34
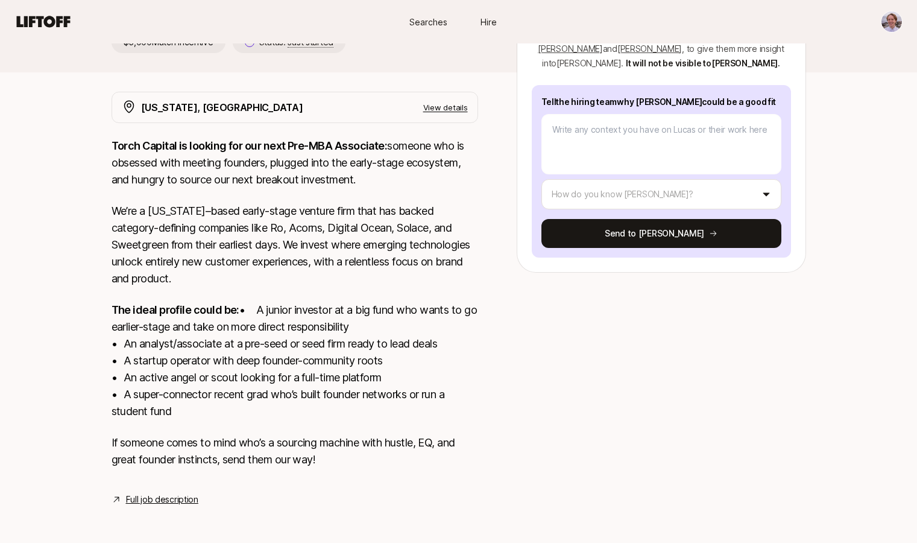
scroll to position [187, 0]
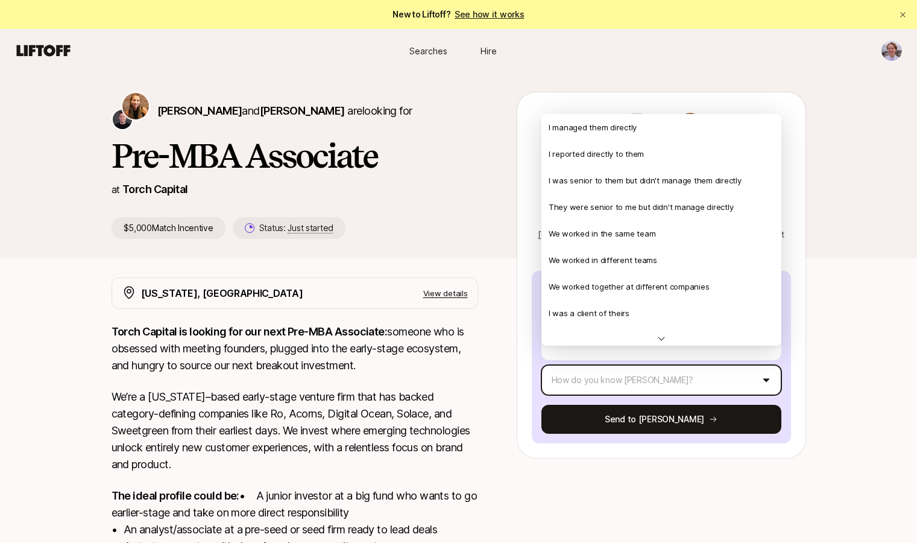
click at [660, 355] on html "New to Liftoff? See how it works Searches Hire Searches Hire [PERSON_NAME] and …" at bounding box center [458, 271] width 917 height 543
click at [449, 254] on html "New to Liftoff? See how it works Searches Hire Searches Hire Katie Reiner and C…" at bounding box center [458, 271] width 917 height 543
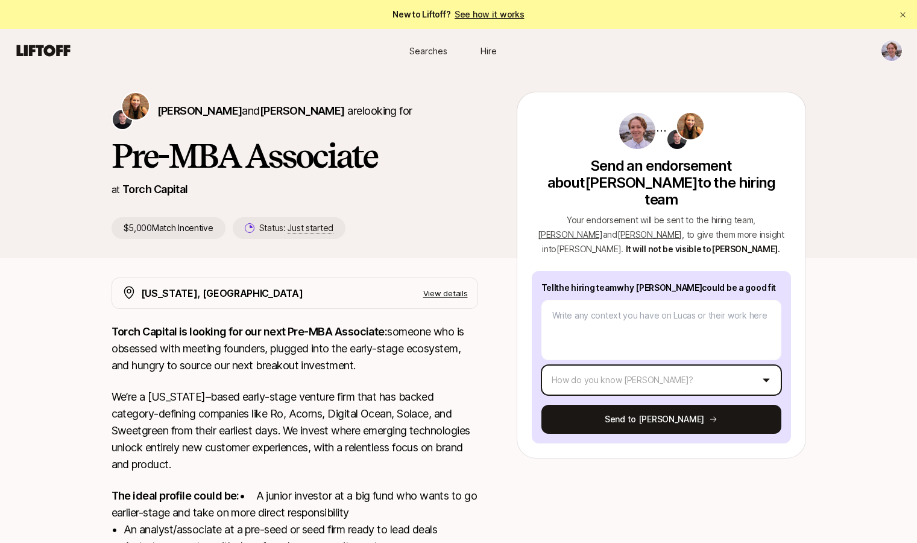
click at [582, 370] on html "New to Liftoff? See how it works Searches Hire Searches Hire Katie Reiner and C…" at bounding box center [458, 271] width 917 height 543
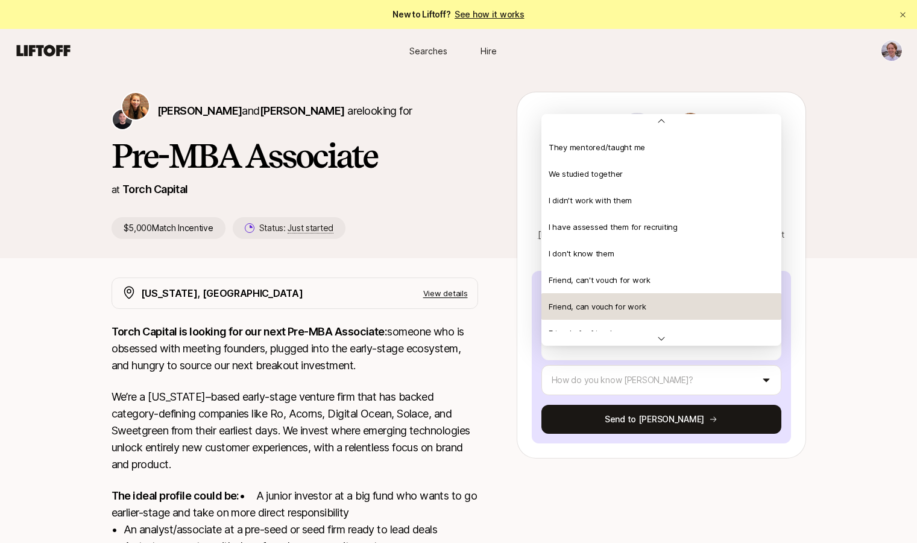
scroll to position [260, 0]
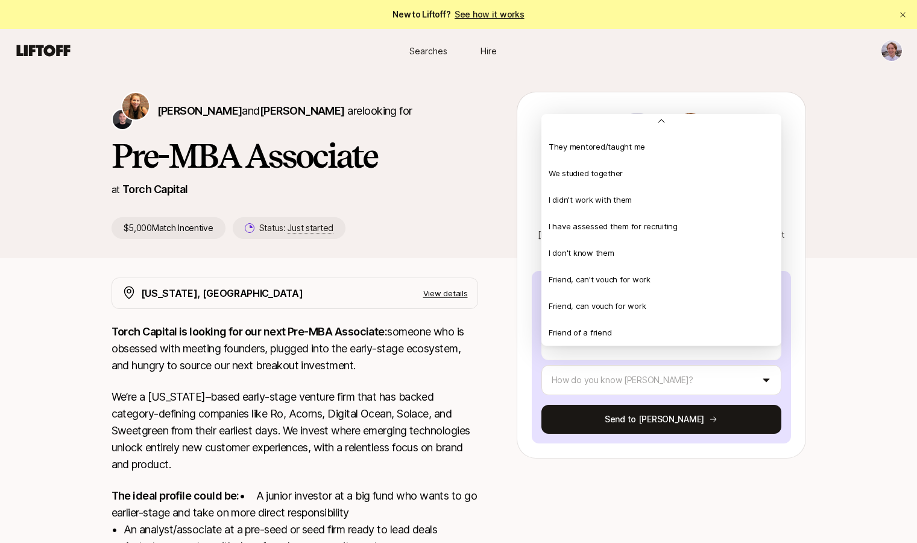
type textarea "x"
click at [468, 455] on html "New to Liftoff? See how it works Searches Hire Searches Hire Katie Reiner and C…" at bounding box center [458, 271] width 917 height 543
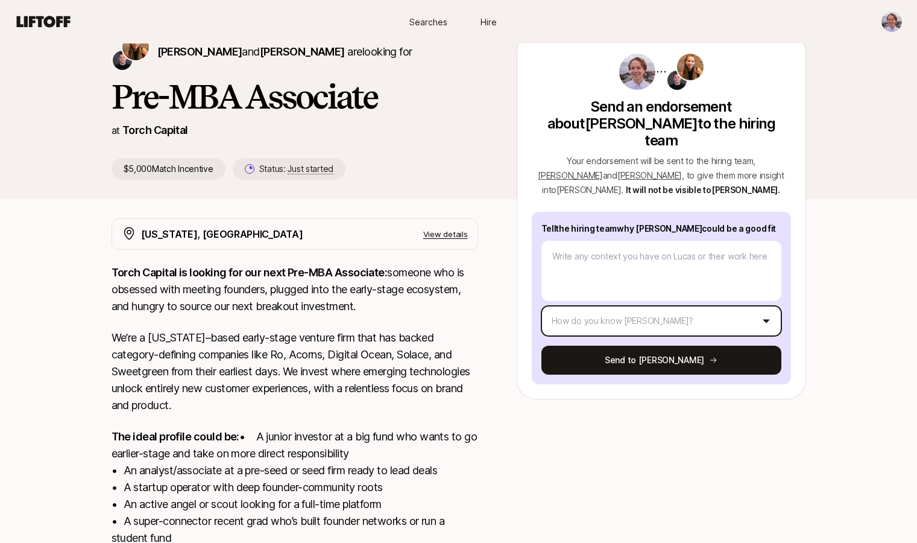
scroll to position [0, 0]
